Goal: Task Accomplishment & Management: Use online tool/utility

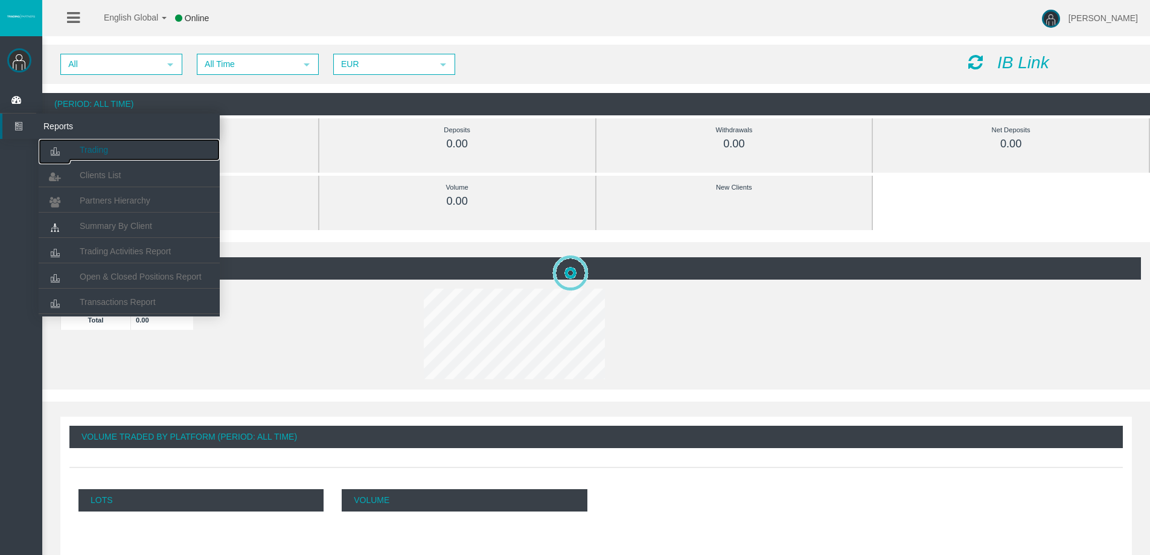
click at [64, 139] on icon at bounding box center [55, 151] width 32 height 25
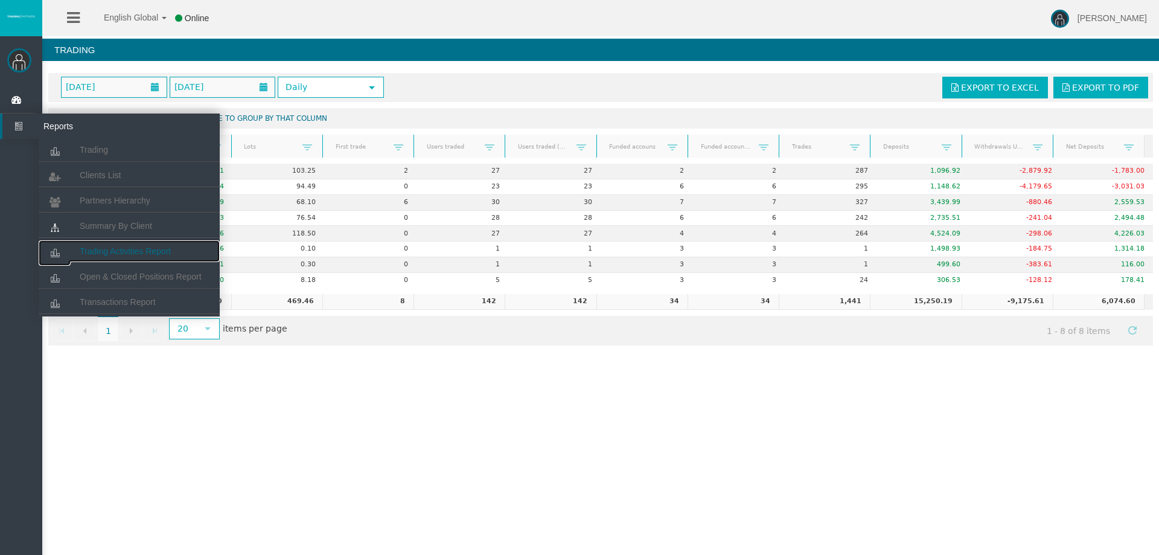
click at [103, 246] on link "Trading Activities Report" at bounding box center [129, 251] width 181 height 22
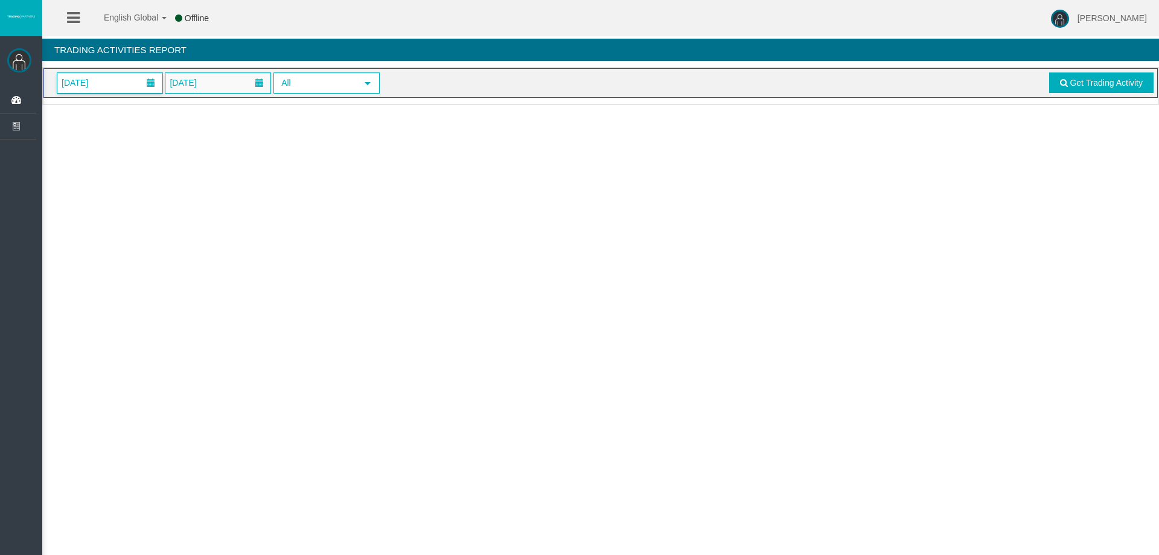
click at [92, 75] on span "01/09/2025" at bounding box center [75, 82] width 34 height 17
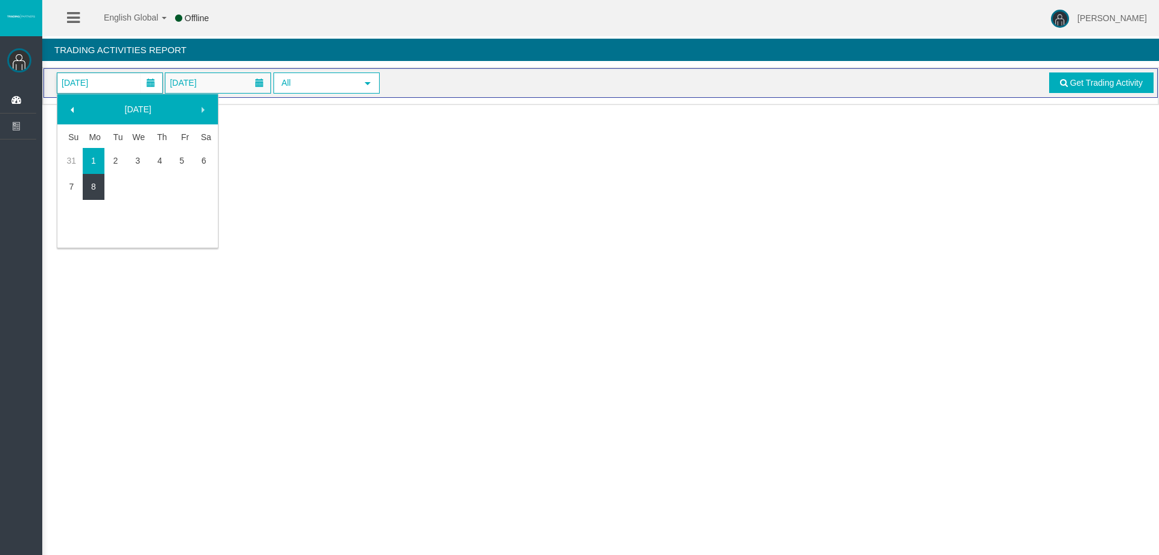
click at [100, 185] on link "8" at bounding box center [94, 187] width 22 height 22
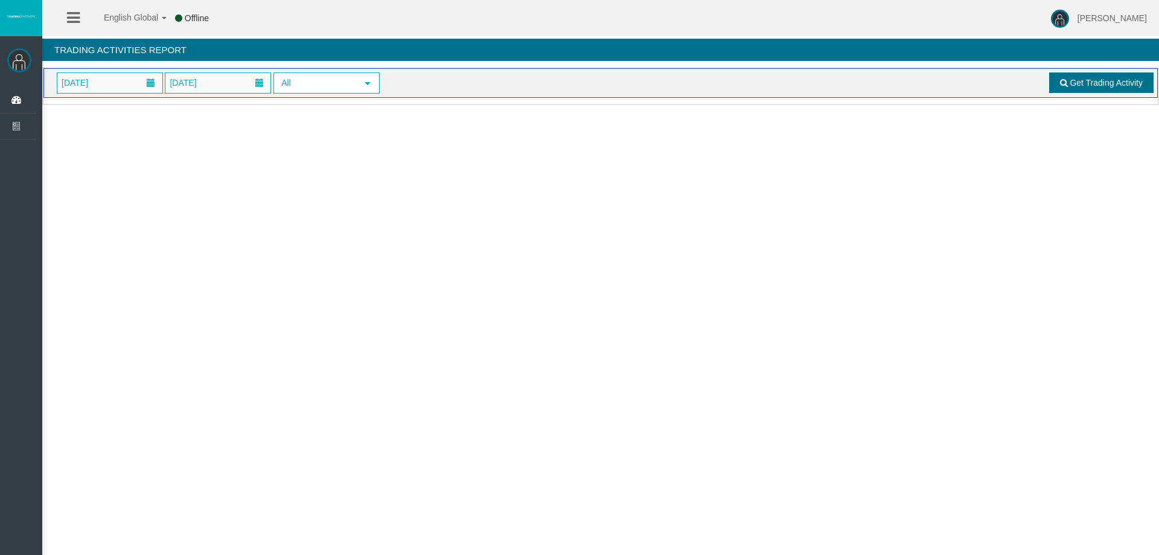
click at [1057, 83] on link "Get Trading Activity" at bounding box center [1101, 82] width 105 height 21
click at [113, 84] on span "01/09/2025" at bounding box center [109, 83] width 105 height 20
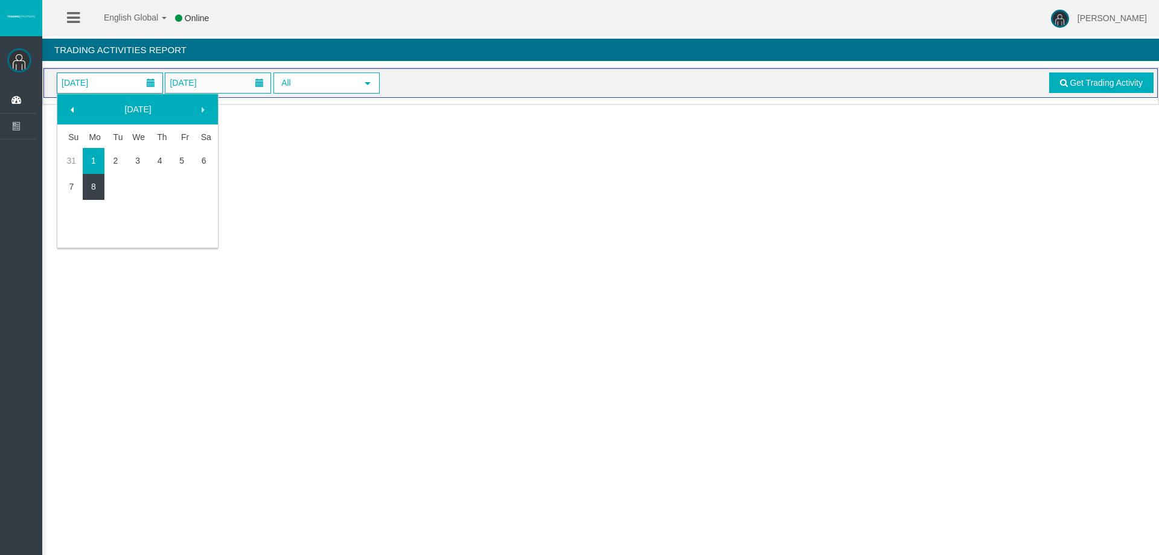
click at [89, 184] on link "8" at bounding box center [94, 187] width 22 height 22
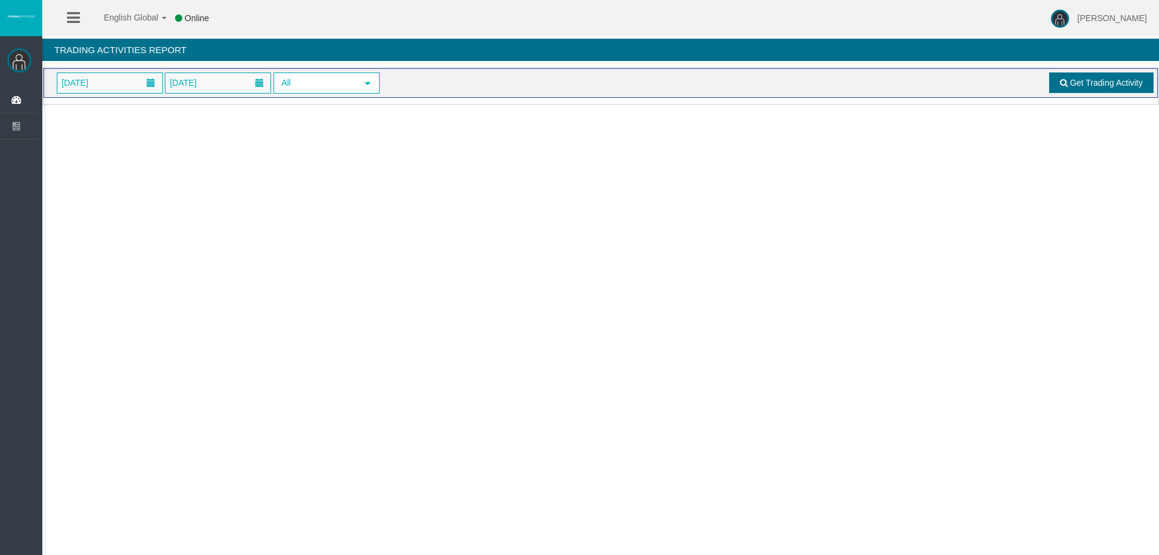
click at [1066, 86] on span at bounding box center [1064, 82] width 8 height 8
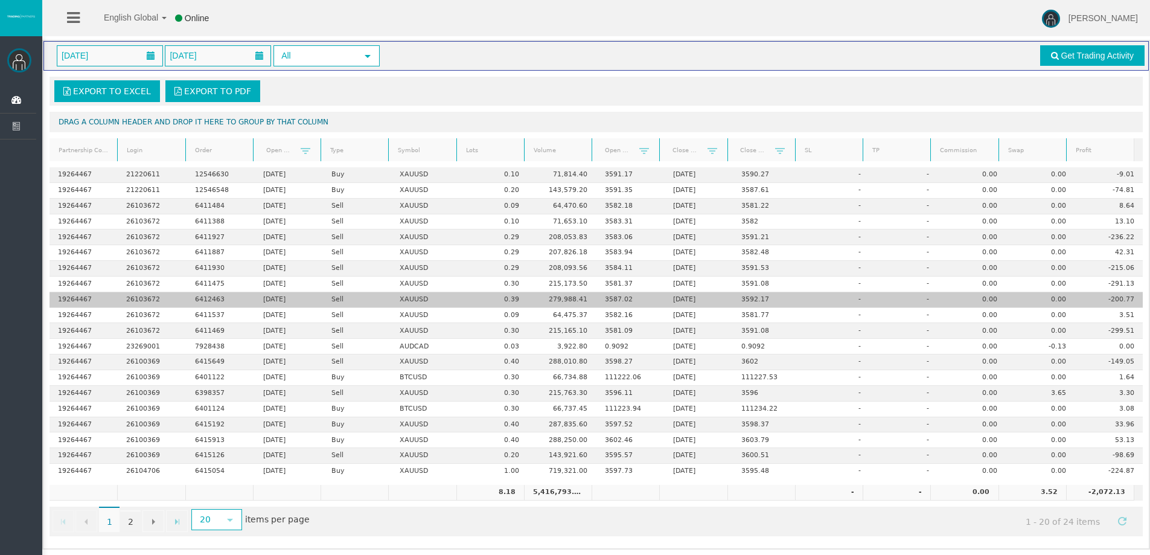
scroll to position [28, 0]
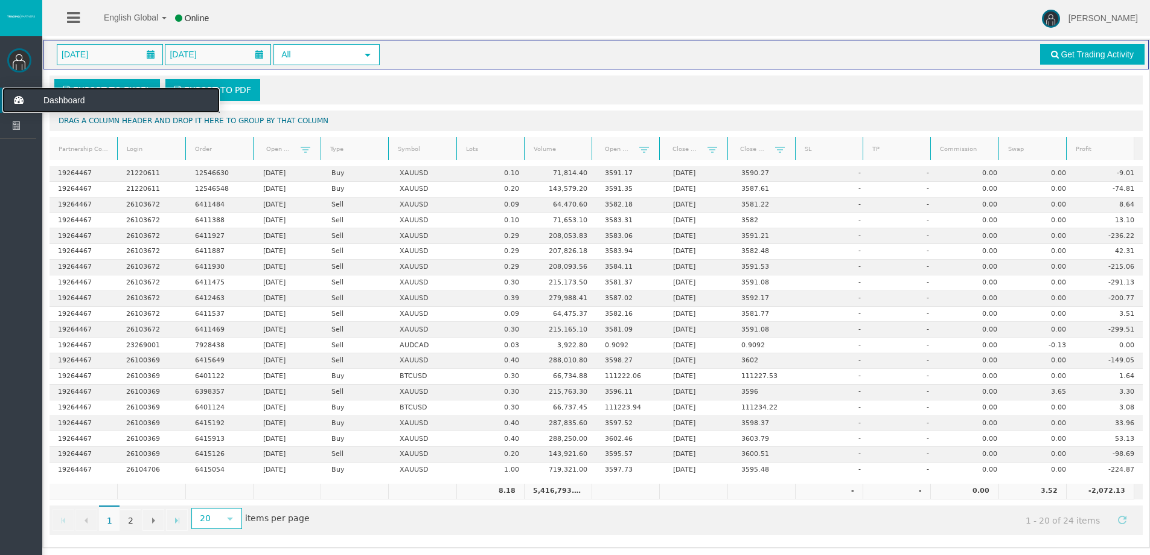
click at [25, 98] on icon at bounding box center [18, 100] width 32 height 25
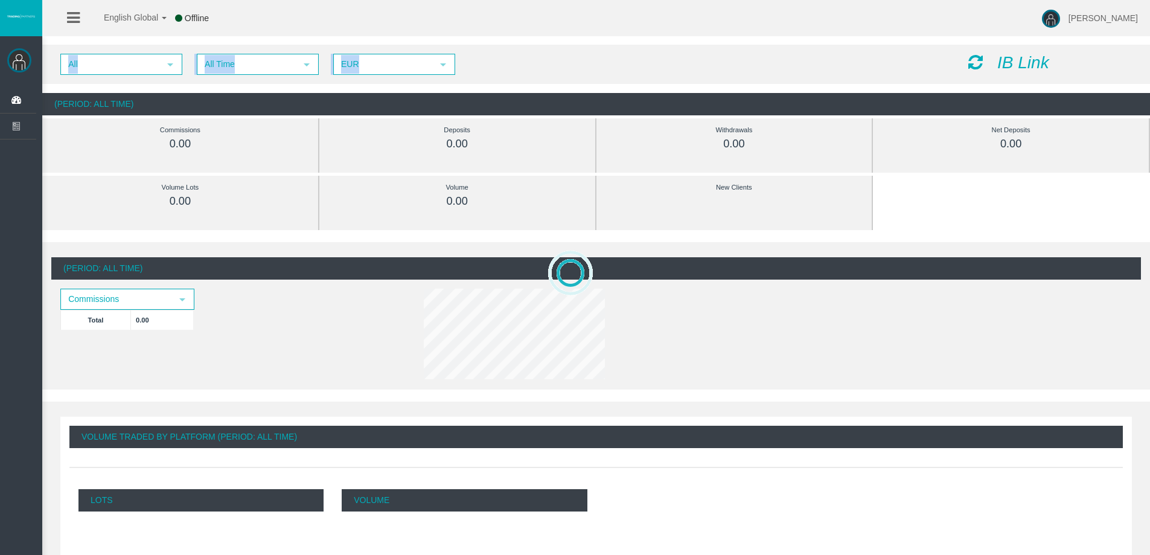
click at [535, 54] on div "All select All Time select 5 EUR select EUR IB Link" at bounding box center [596, 64] width 1108 height 39
